Goal: Find specific page/section: Find specific page/section

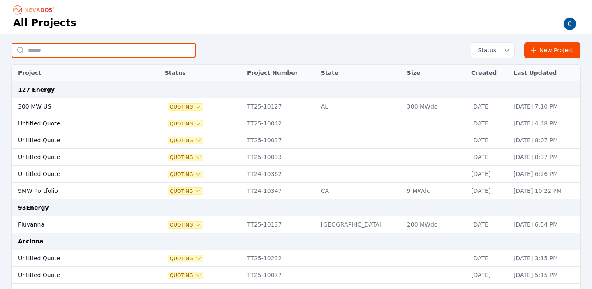
click at [141, 49] on input "text" at bounding box center [104, 50] width 184 height 15
paste input "*"
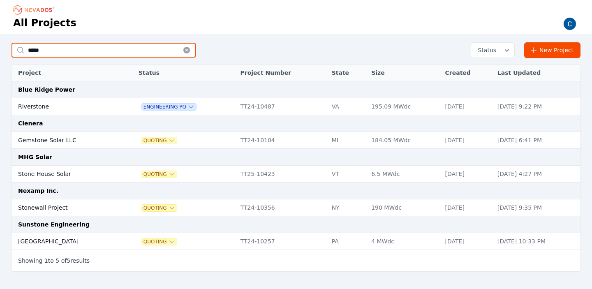
type input "*****"
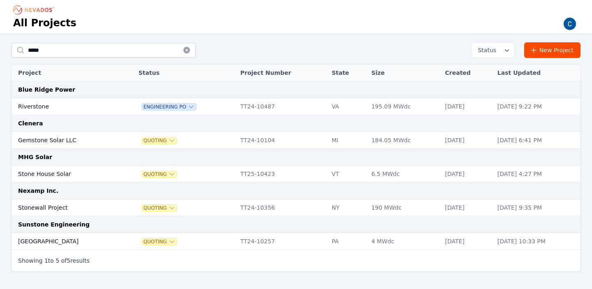
click at [52, 172] on td "Stone House Solar" at bounding box center [67, 174] width 110 height 17
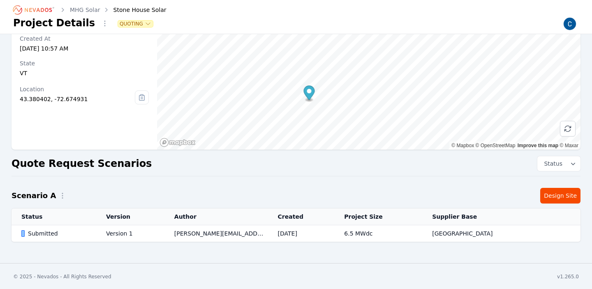
scroll to position [58, 0]
click at [40, 232] on div "Submitted" at bounding box center [56, 232] width 71 height 8
